Goal: Find specific page/section: Find specific page/section

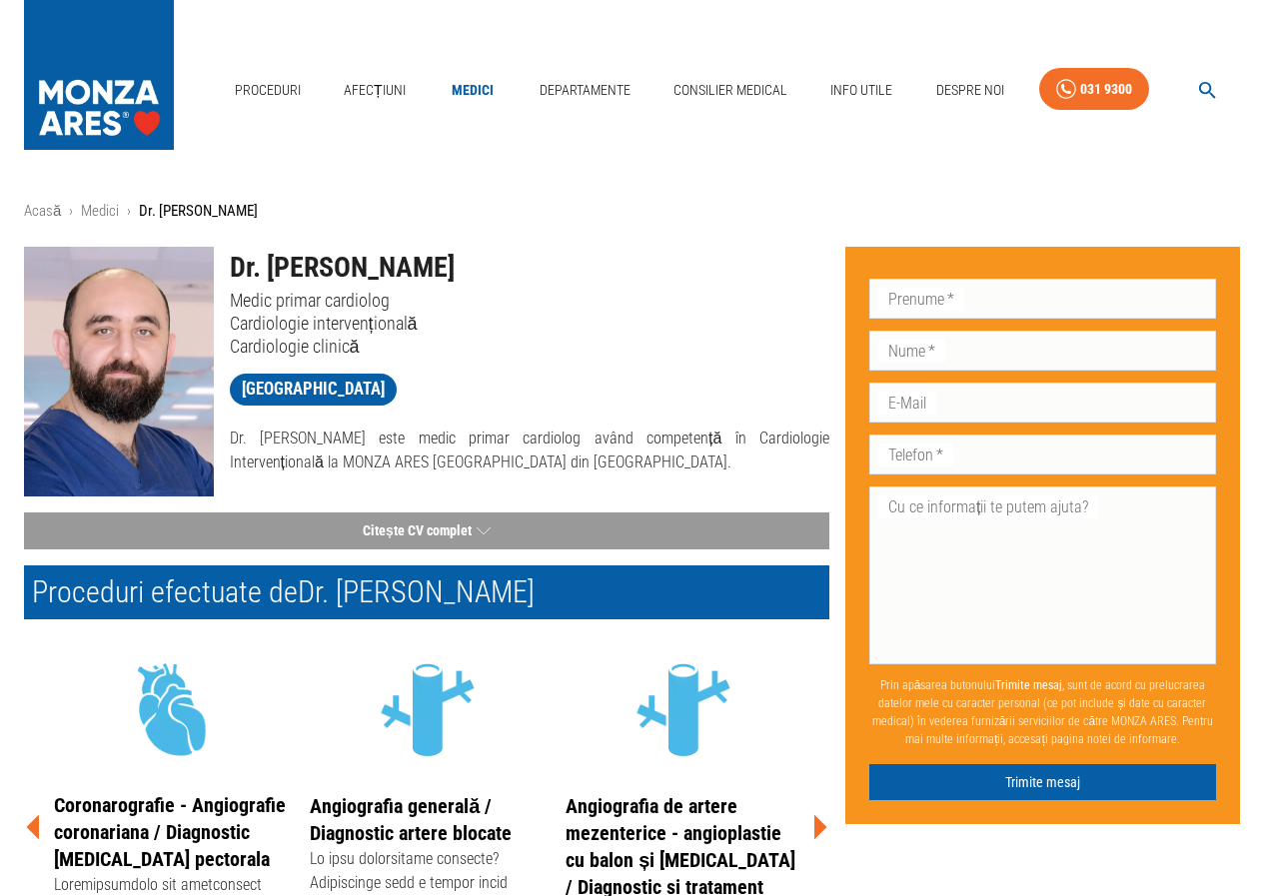
click at [112, 347] on img at bounding box center [119, 372] width 190 height 250
click at [355, 384] on span "[GEOGRAPHIC_DATA]" at bounding box center [313, 389] width 167 height 25
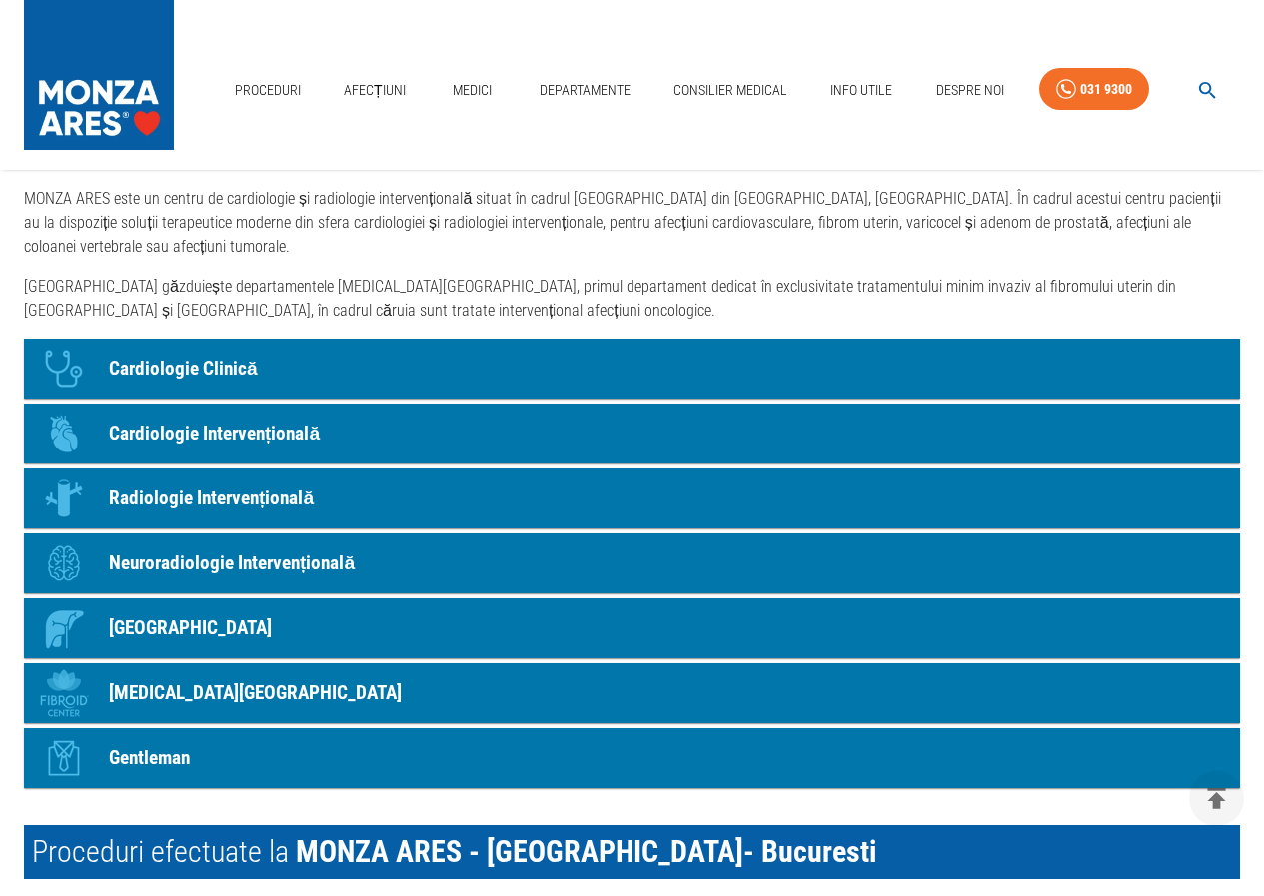
scroll to position [1498, 0]
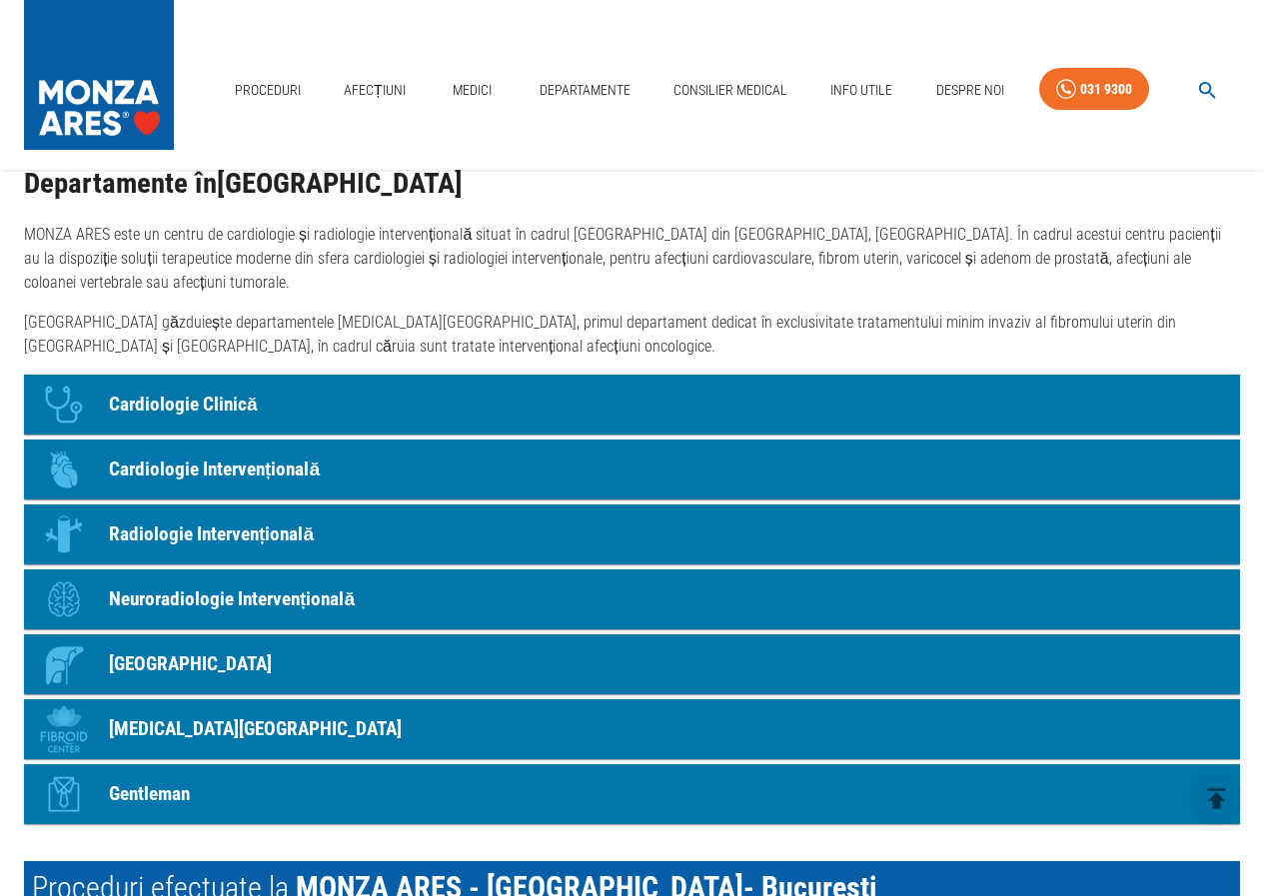
click at [241, 399] on p "Cardiologie Clinică" at bounding box center [183, 405] width 149 height 29
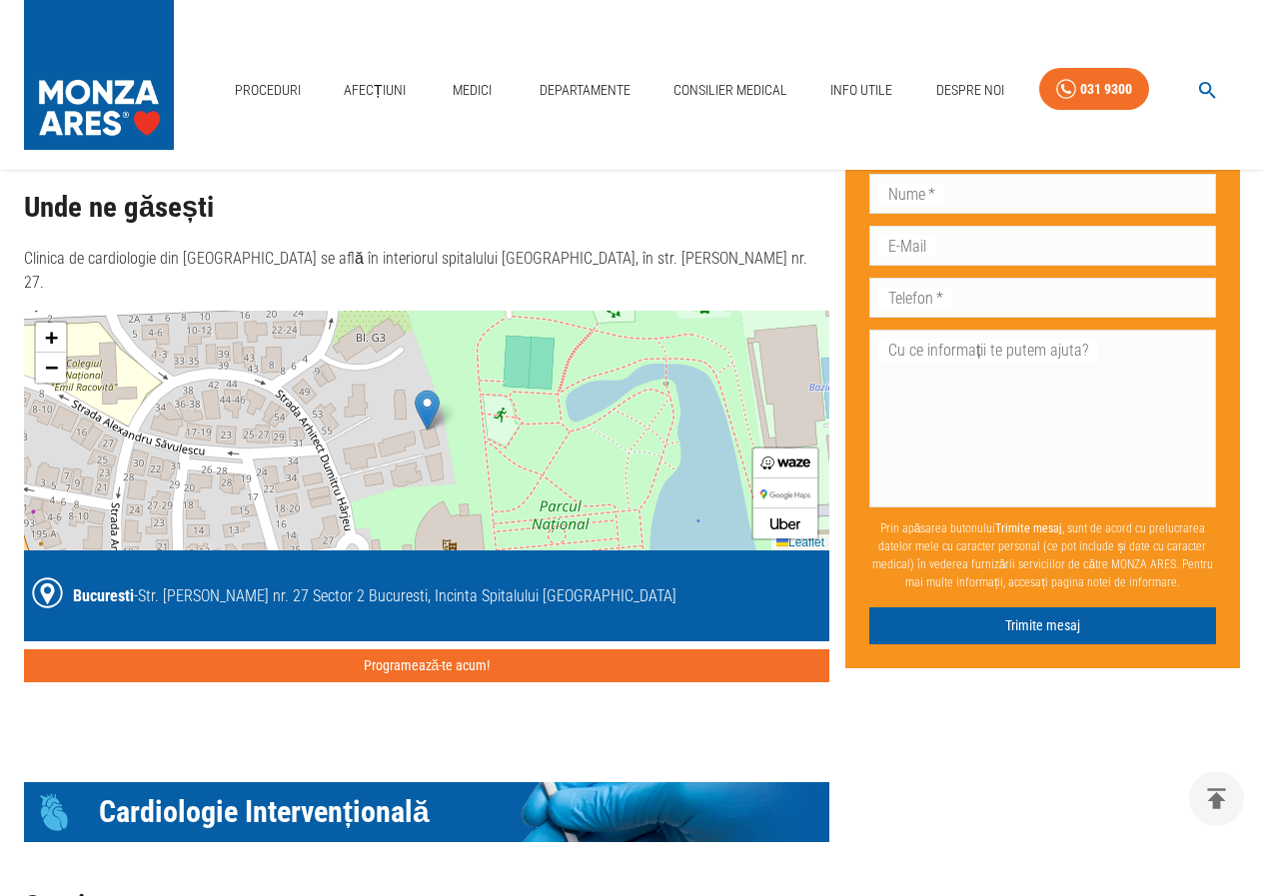
scroll to position [2465, 0]
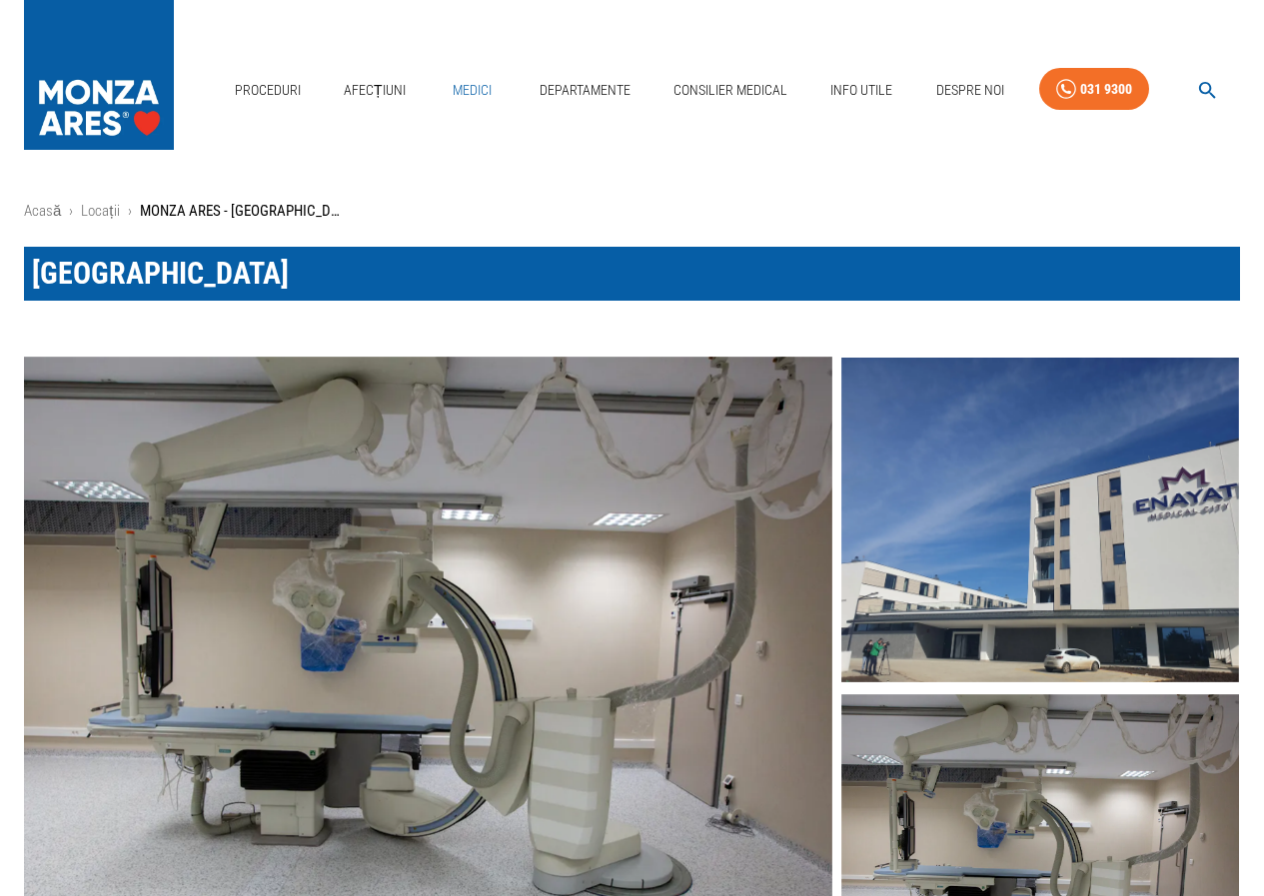
click at [465, 86] on link "Medici" at bounding box center [473, 90] width 64 height 41
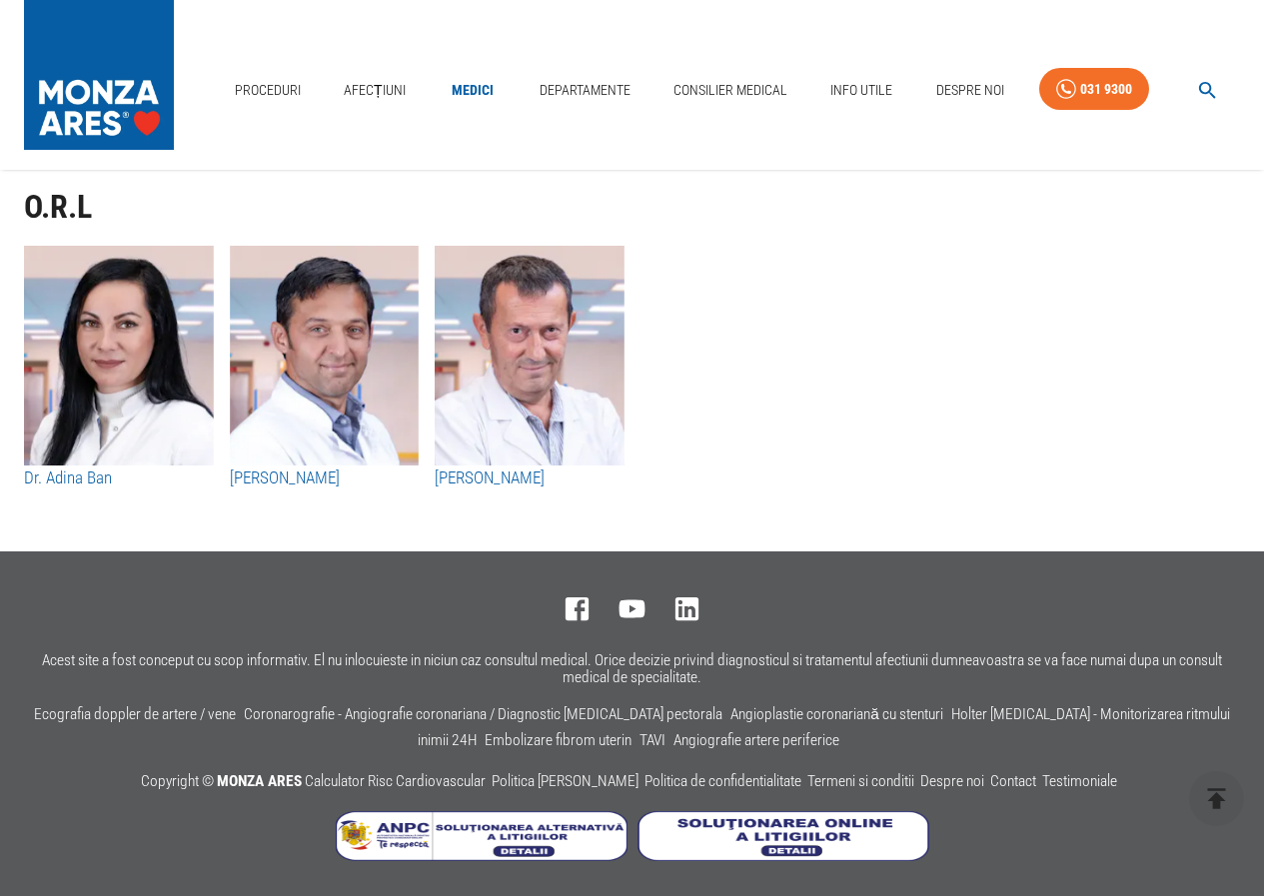
scroll to position [10415, 0]
